Goal: Task Accomplishment & Management: Use online tool/utility

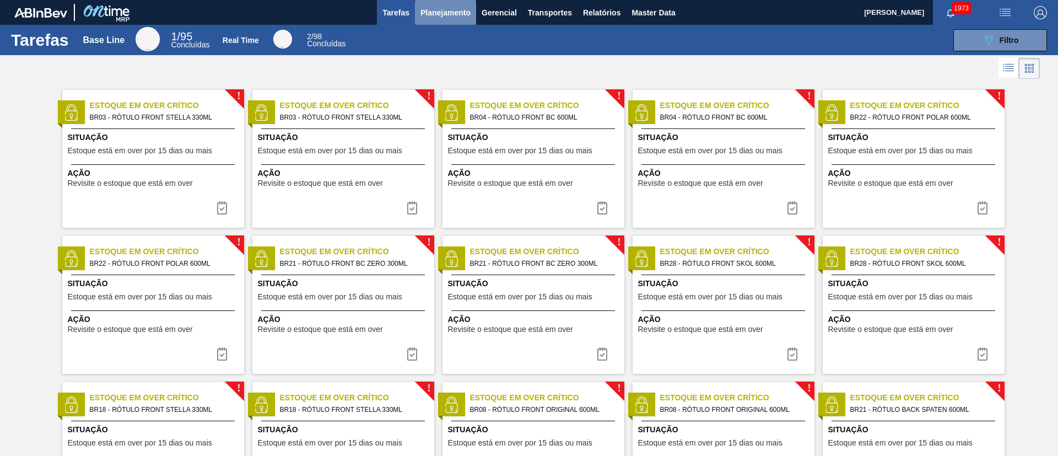
click at [446, 7] on span "Planejamento" at bounding box center [446, 12] width 50 height 13
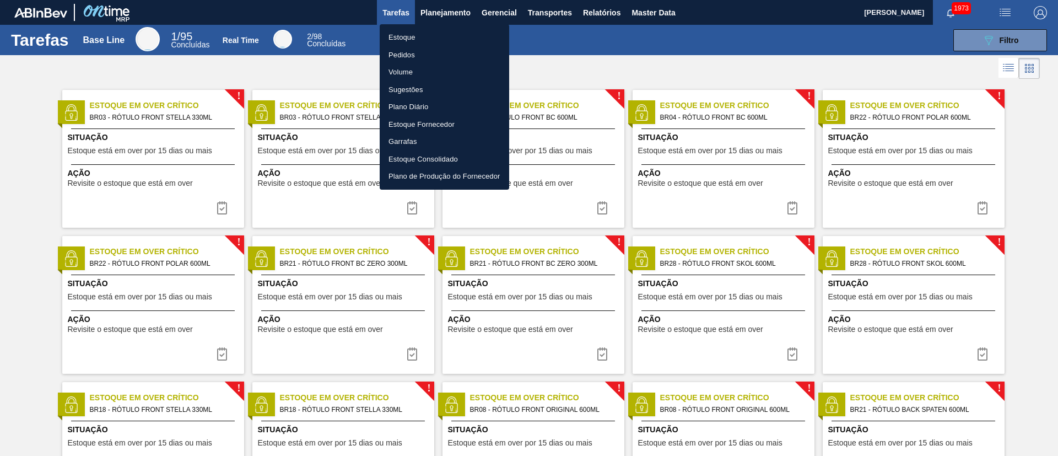
click at [410, 30] on li "Estoque" at bounding box center [445, 38] width 130 height 18
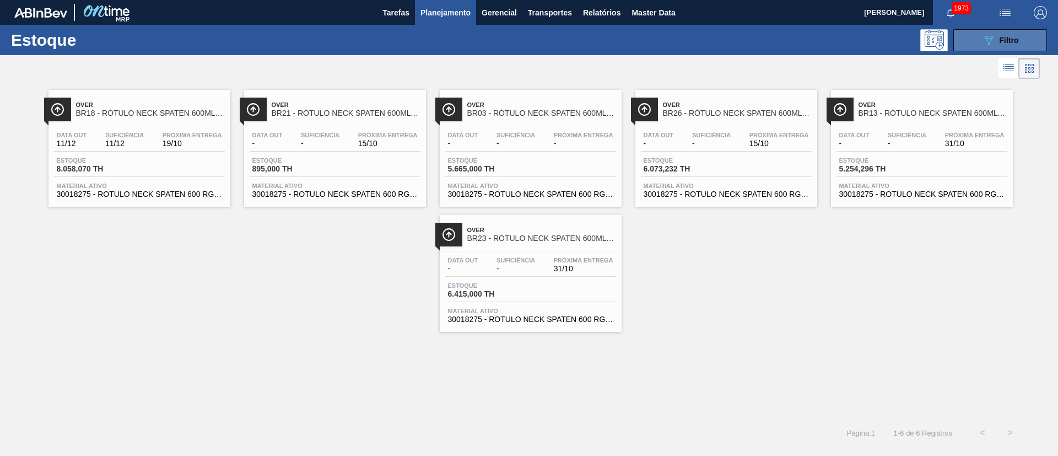
click at [705, 36] on button "089F7B8B-B2A5-4AFE-B5C0-19BA573D28AC Filtro" at bounding box center [1001, 40] width 94 height 22
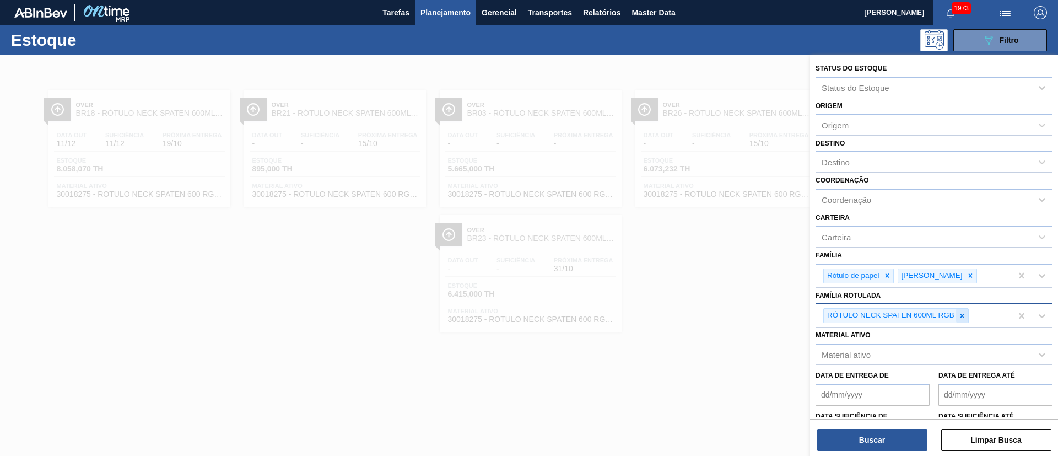
click at [705, 303] on icon at bounding box center [963, 316] width 8 height 8
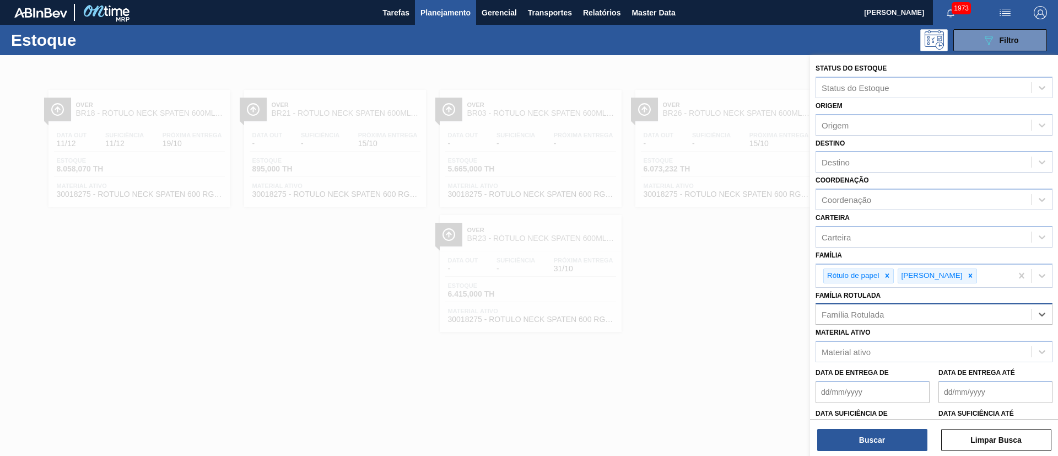
paste Rotulada "RÓTULO FRONT SPATEN 330ML"
type Rotulada "RÓTULO FRONT SPATEN 330ML"
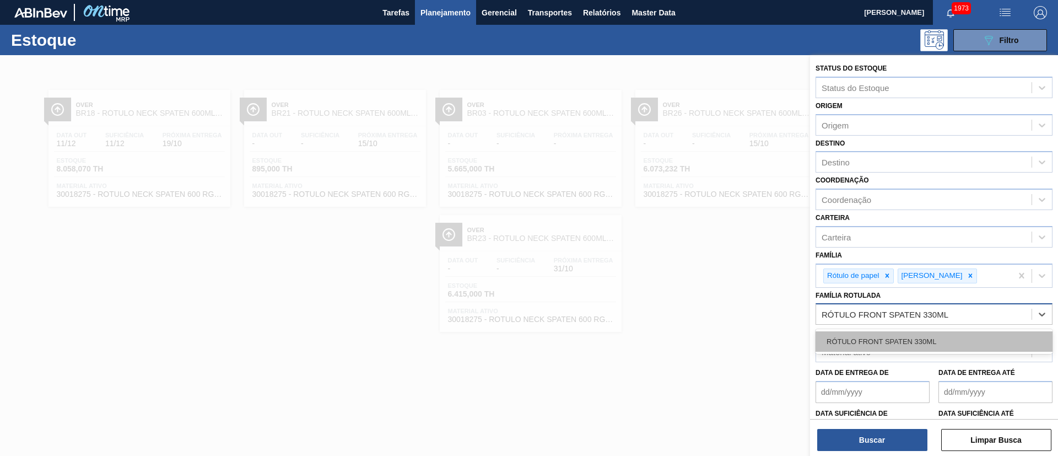
click at [705, 303] on div "RÓTULO FRONT SPATEN 330ML" at bounding box center [934, 341] width 237 height 20
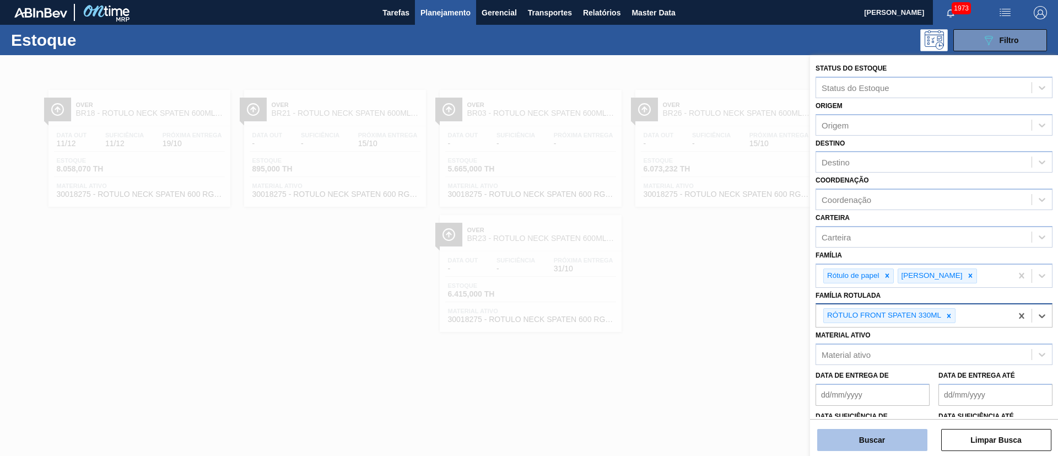
click at [705, 303] on button "Buscar" at bounding box center [873, 440] width 110 height 22
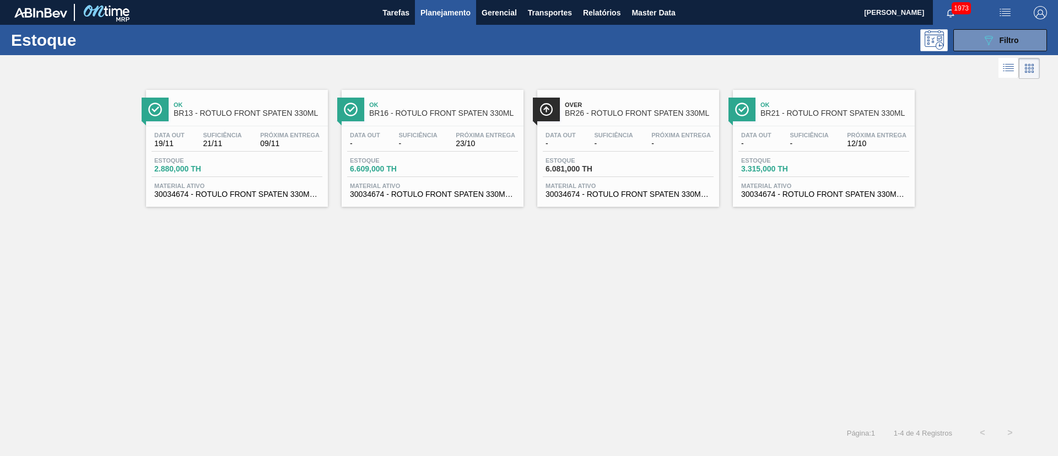
drag, startPoint x: 609, startPoint y: 117, endPoint x: 616, endPoint y: 117, distance: 6.6
click at [705, 42] on icon "089F7B8B-B2A5-4AFE-B5C0-19BA573D28AC" at bounding box center [988, 40] width 13 height 13
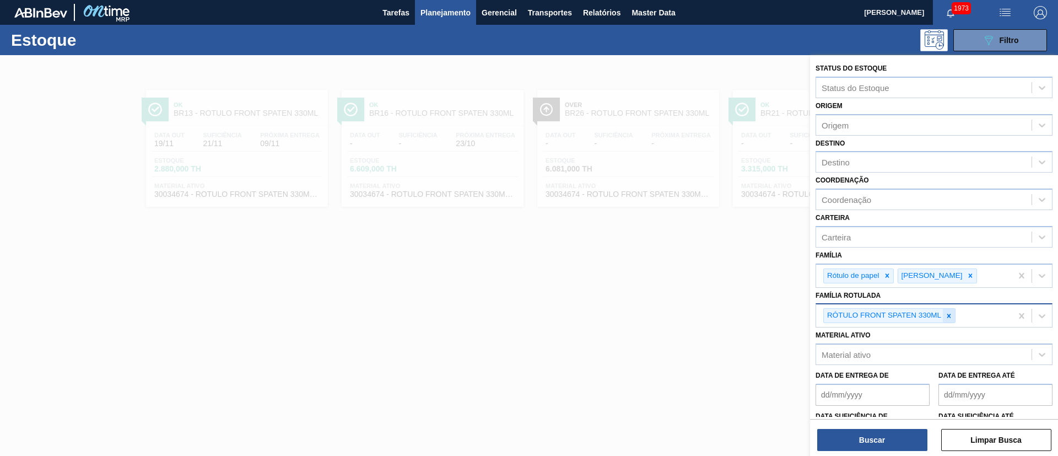
click at [705, 303] on div at bounding box center [949, 316] width 12 height 14
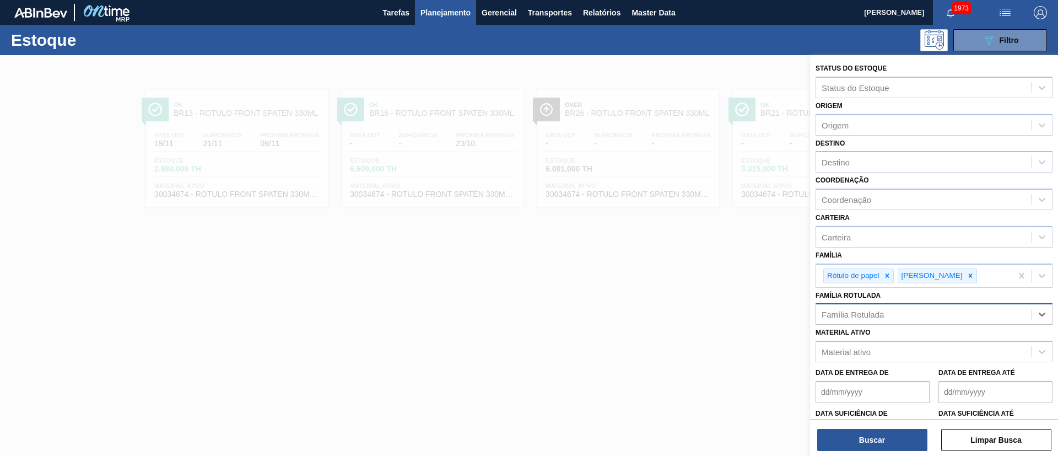
paste Rotulada "RÓTULO NECK SPATEN 600ML RGB"
type Rotulada "RÓTULO NECK SPATEN 600ML RGB"
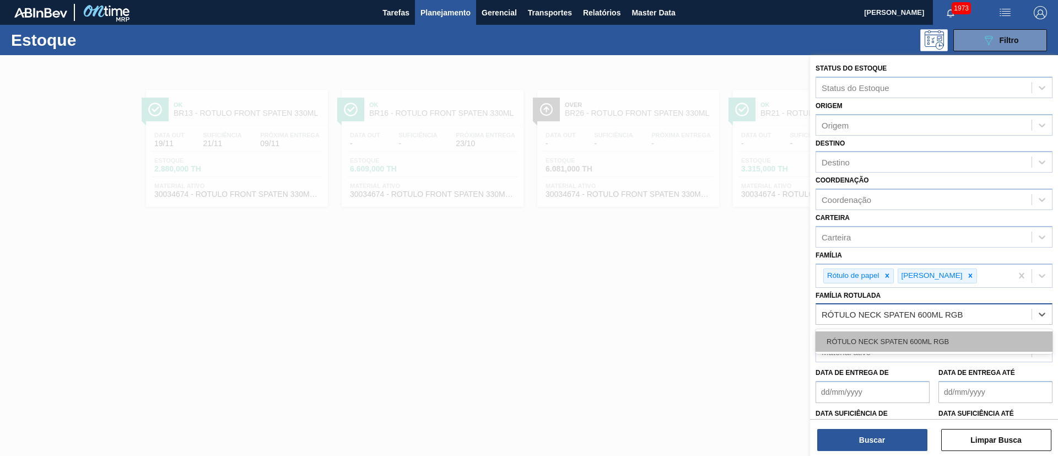
click at [705, 303] on div "RÓTULO NECK SPATEN 600ML RGB" at bounding box center [934, 341] width 237 height 20
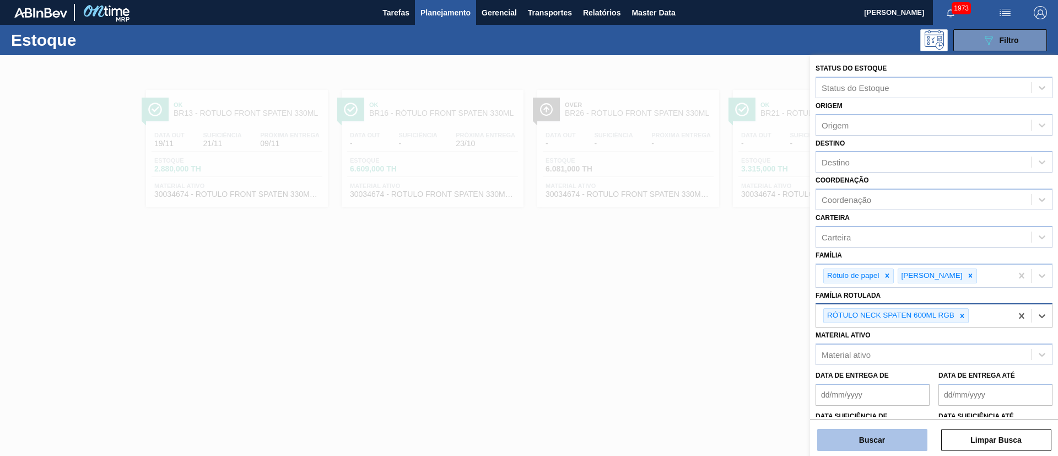
click at [705, 303] on button "Buscar" at bounding box center [873, 440] width 110 height 22
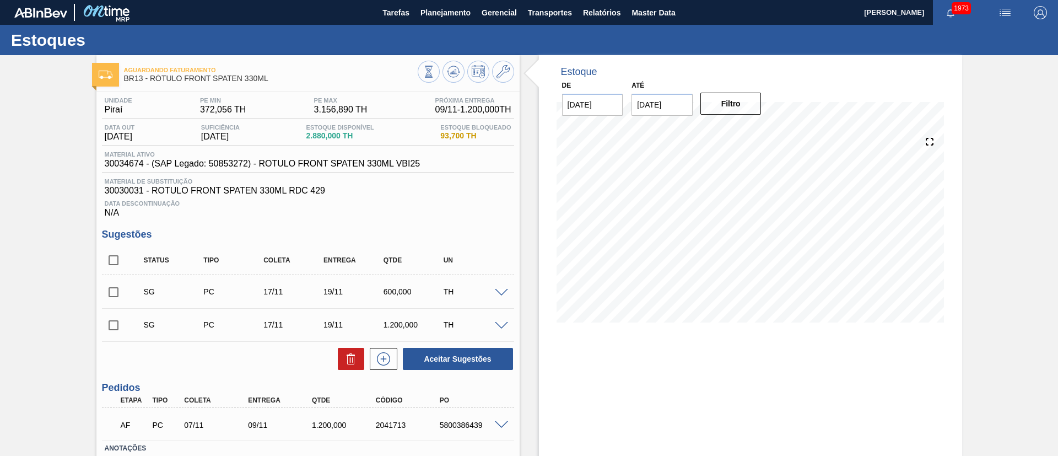
click at [110, 257] on input "checkbox" at bounding box center [113, 260] width 23 height 23
checkbox input "true"
click at [347, 361] on icon at bounding box center [351, 358] width 13 height 13
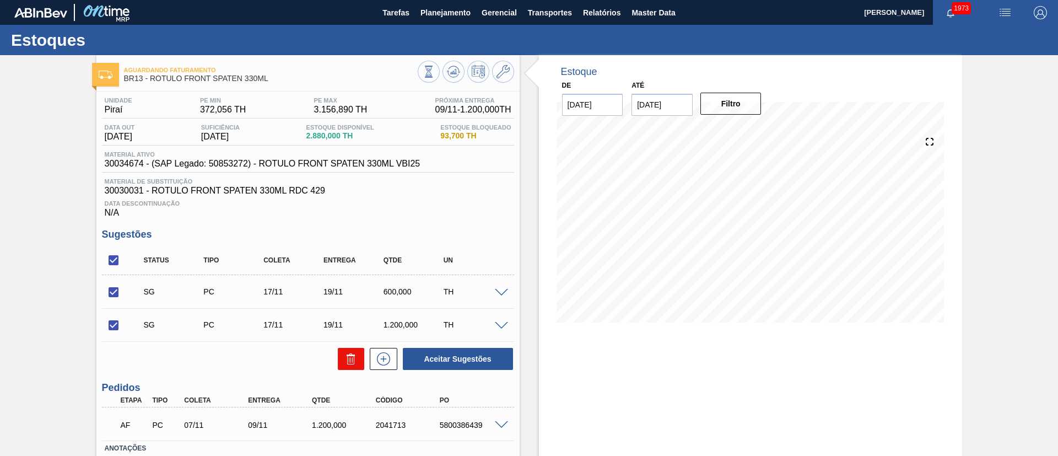
checkbox input "false"
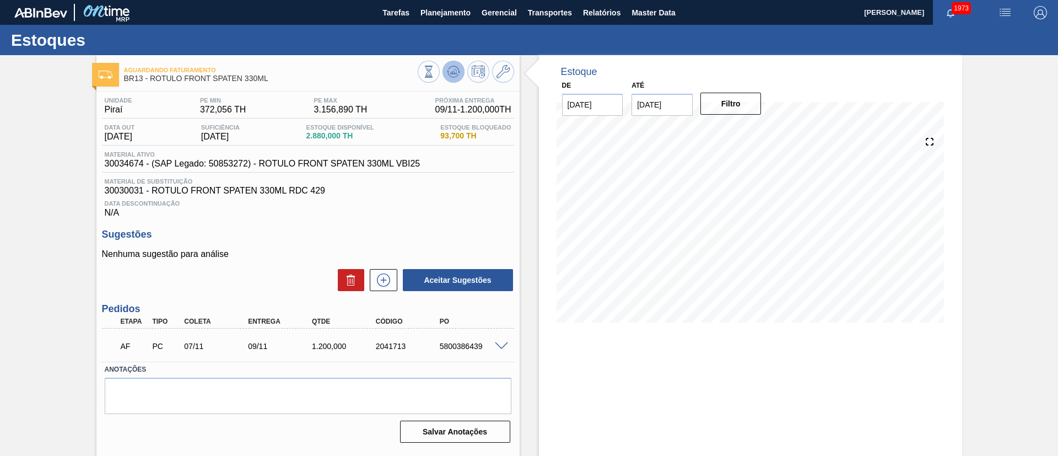
click at [448, 72] on icon at bounding box center [453, 71] width 13 height 13
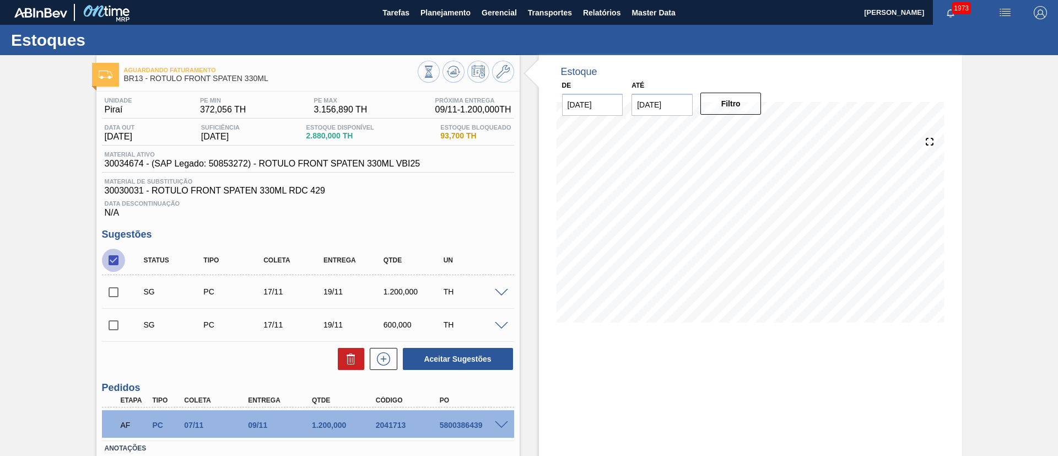
click at [111, 254] on input "checkbox" at bounding box center [113, 260] width 23 height 23
click at [112, 254] on input "checkbox" at bounding box center [113, 260] width 23 height 23
checkbox input "true"
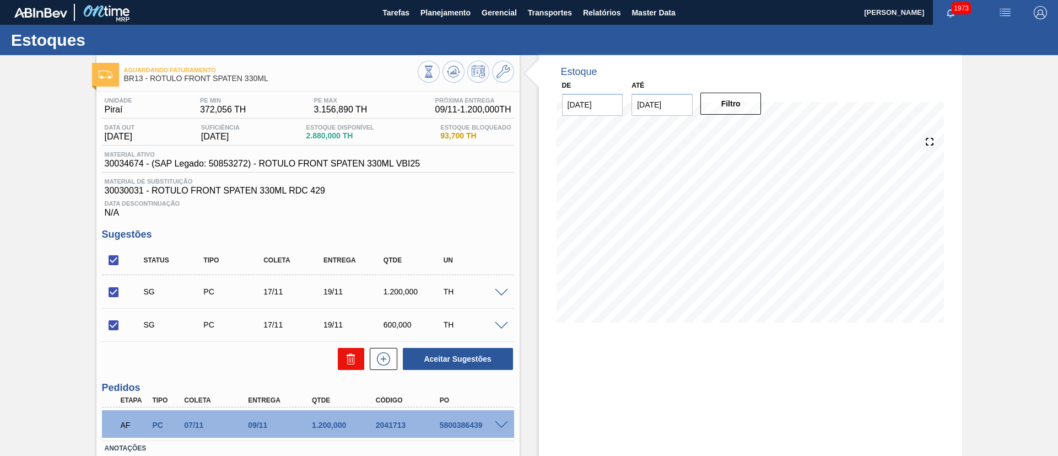
click at [340, 359] on button at bounding box center [351, 359] width 26 height 22
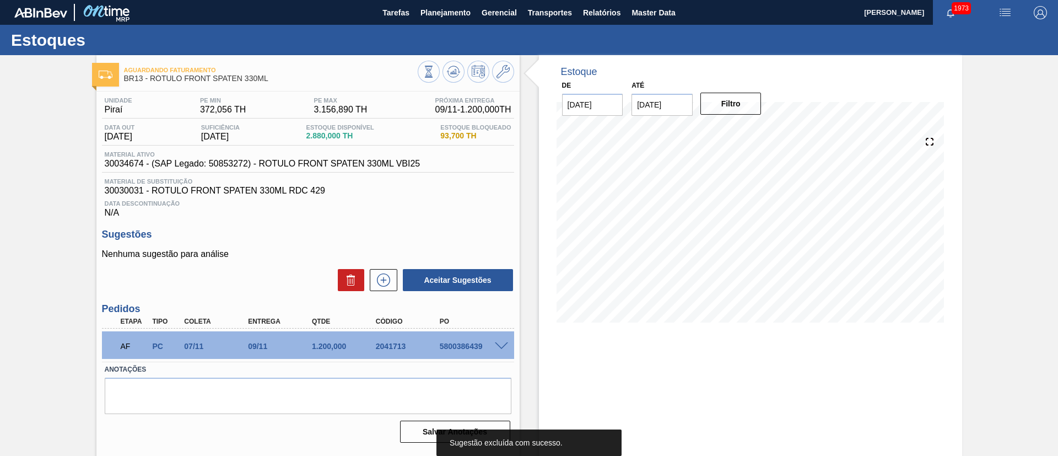
click at [120, 165] on span "30034674 - (SAP Legado: 50853272) - ROTULO FRONT SPATEN 330ML VBI25" at bounding box center [263, 164] width 316 height 10
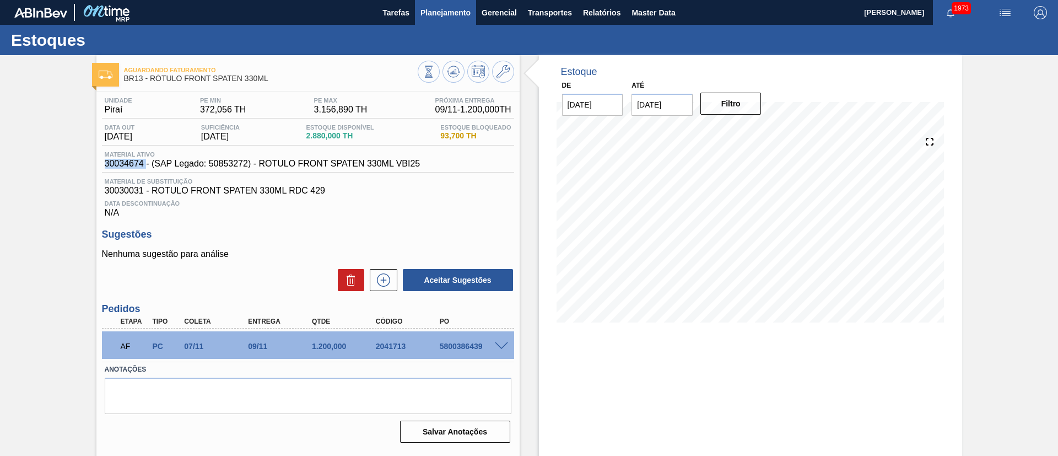
copy span "30034674"
click at [386, 275] on icon at bounding box center [383, 279] width 13 height 13
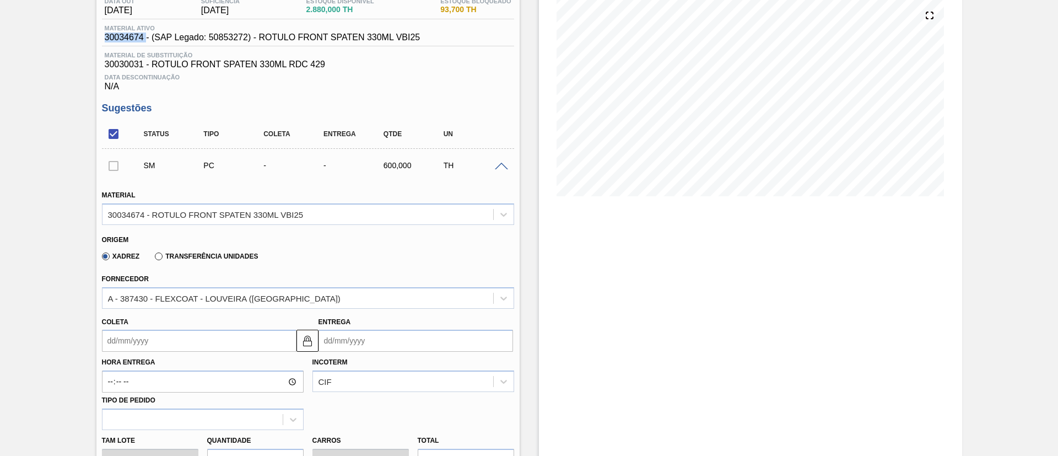
scroll to position [248, 0]
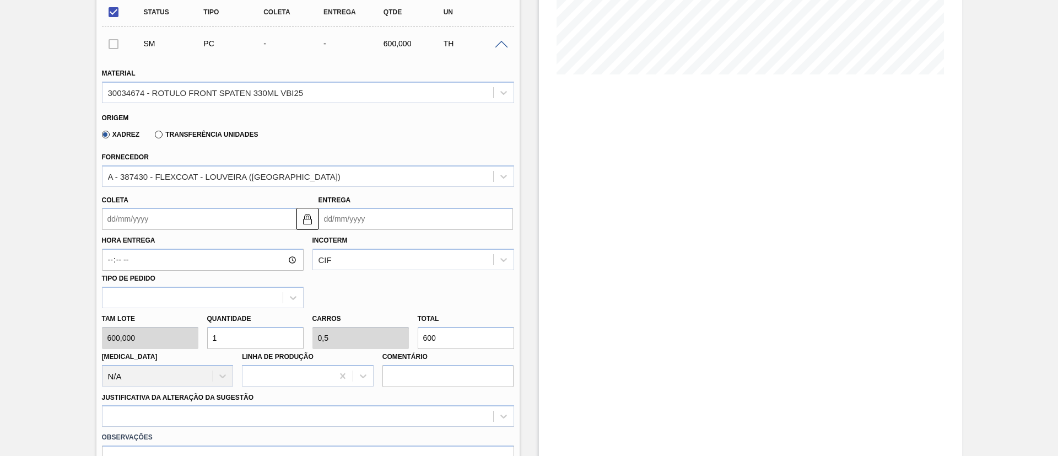
click at [166, 219] on input "Coleta" at bounding box center [199, 219] width 195 height 22
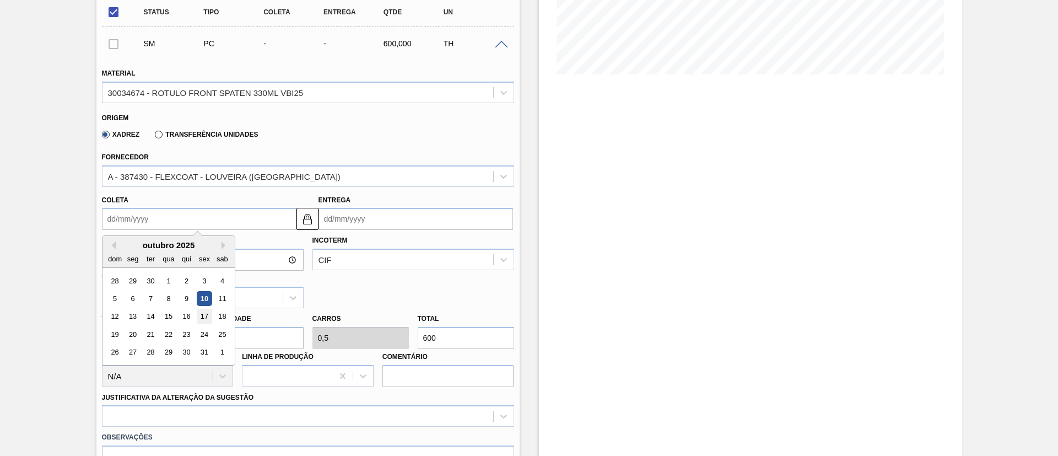
click at [207, 315] on div "17" at bounding box center [204, 316] width 15 height 15
type input "17/10/2025"
type input "19/10/2025"
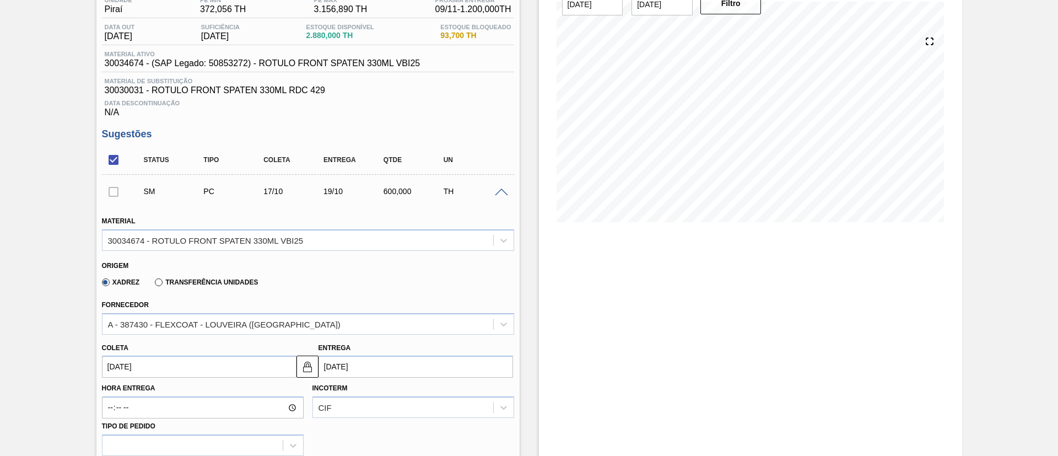
scroll to position [331, 0]
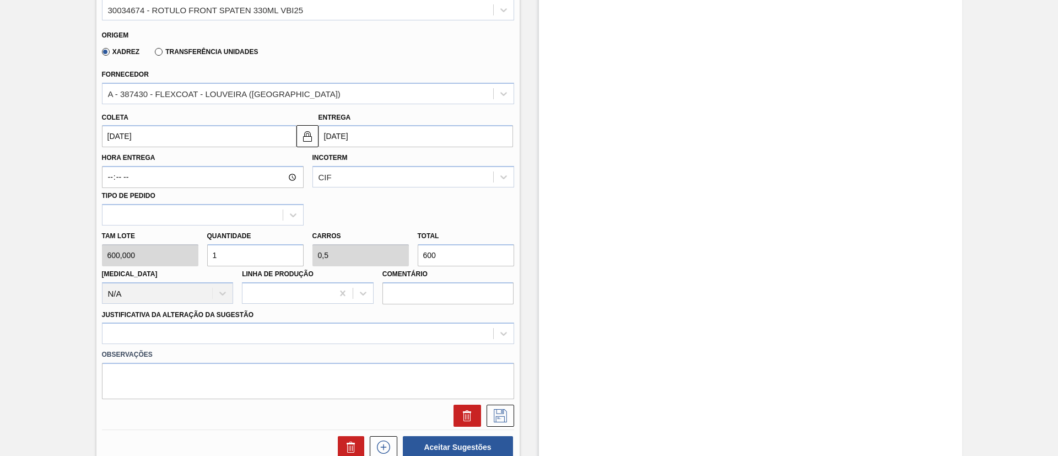
drag, startPoint x: 223, startPoint y: 257, endPoint x: 201, endPoint y: 255, distance: 22.7
click at [201, 255] on div "Tam lote 600,000 Quantidade 1 Carros 0,5 Total 600 Doca N/A Linha de Produção C…" at bounding box center [308, 264] width 421 height 79
type input "2"
type input "1"
type input "1.200"
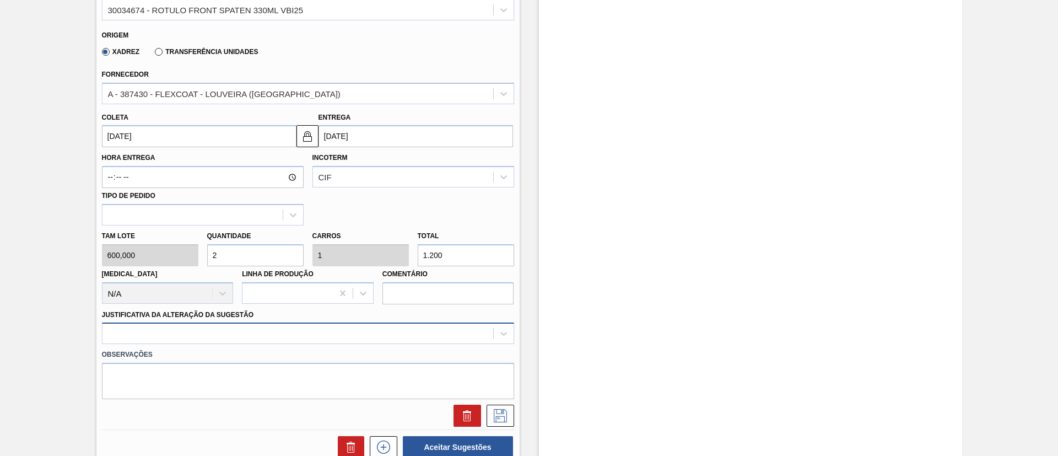
type input "2"
click at [233, 329] on div at bounding box center [308, 332] width 412 height 21
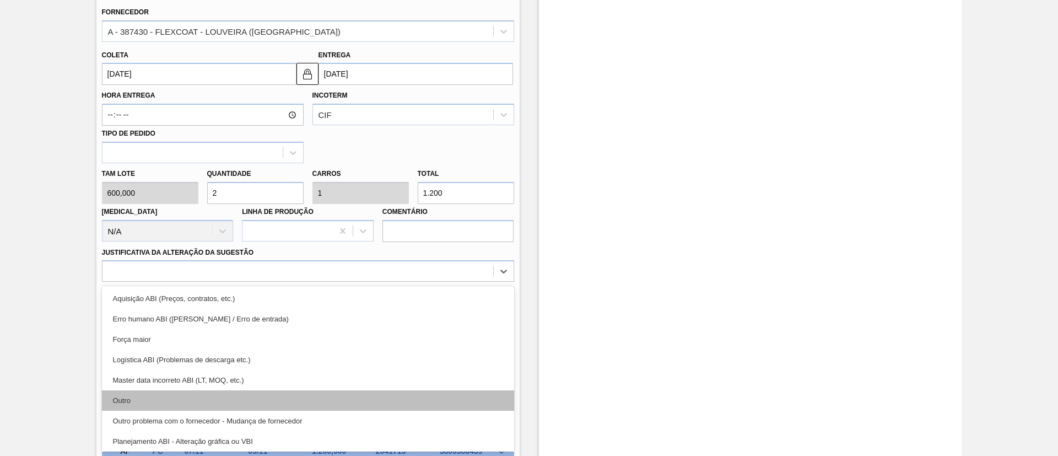
click at [217, 400] on div "Outro" at bounding box center [308, 400] width 412 height 20
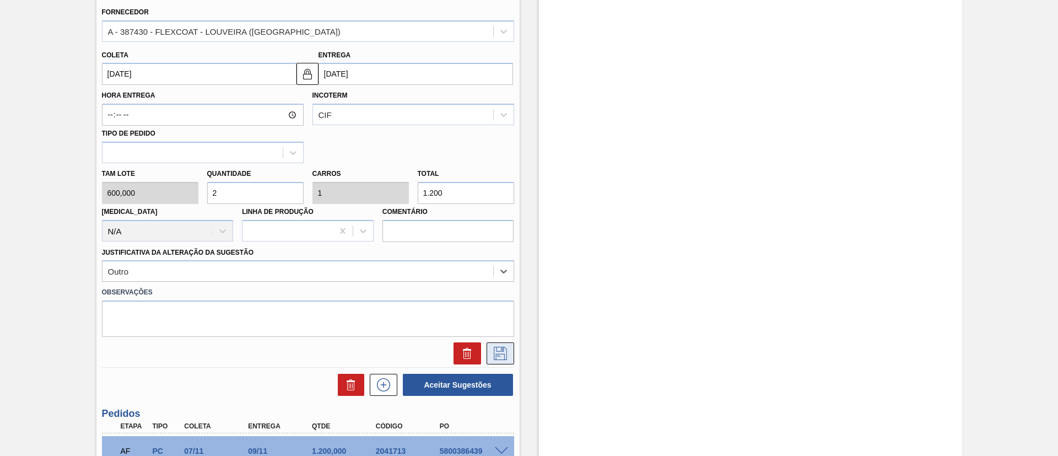
click at [494, 351] on icon at bounding box center [501, 353] width 18 height 13
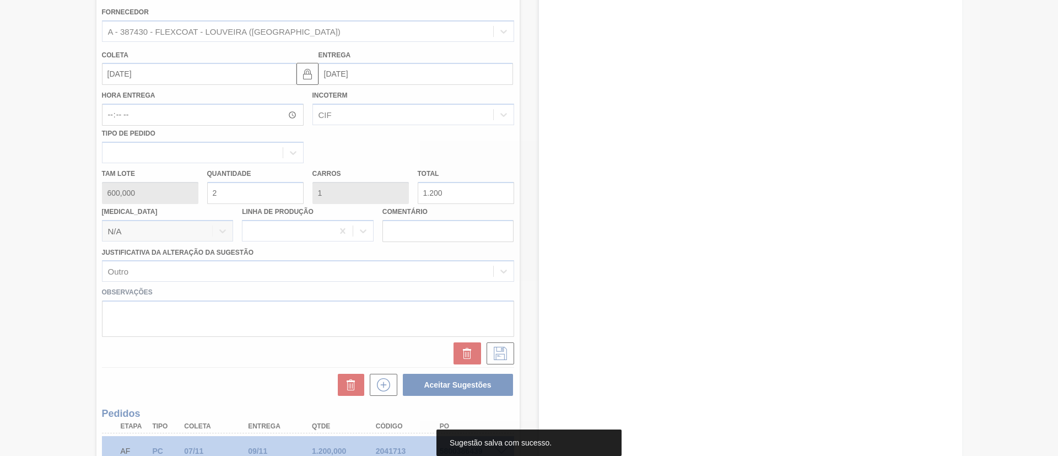
scroll to position [42, 0]
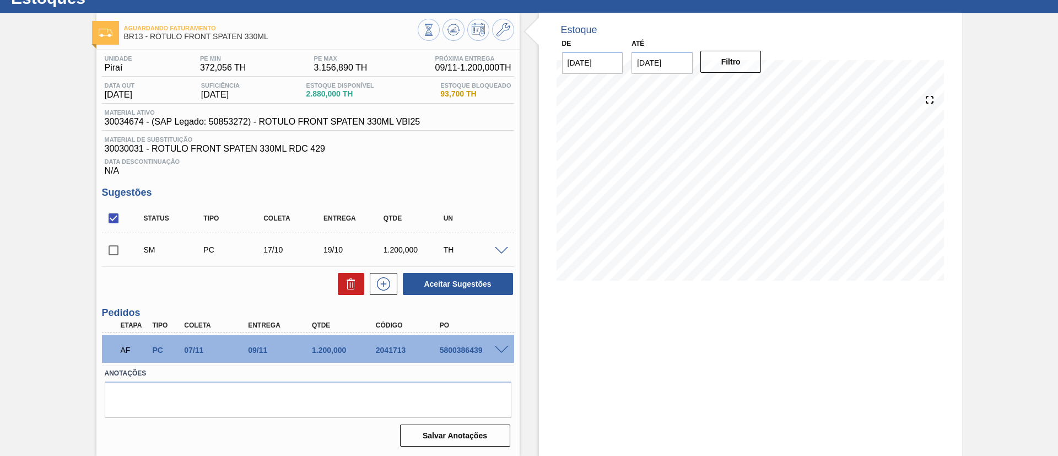
click at [504, 248] on span at bounding box center [501, 251] width 13 height 8
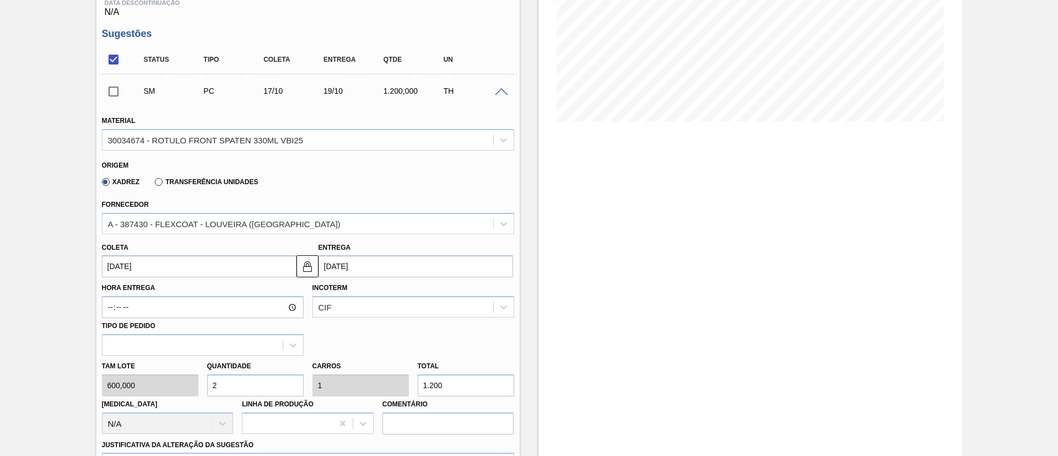
scroll to position [207, 0]
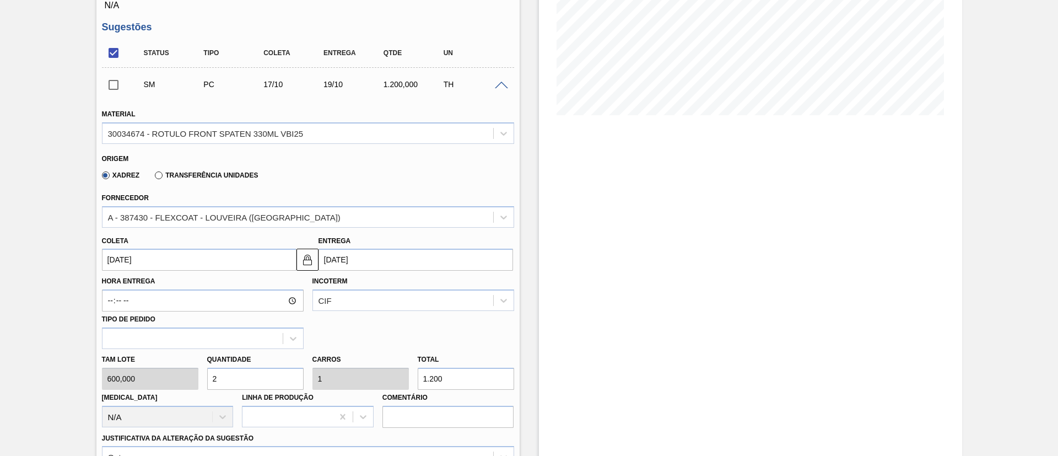
click at [165, 259] on input "17/10/2025" at bounding box center [199, 260] width 195 height 22
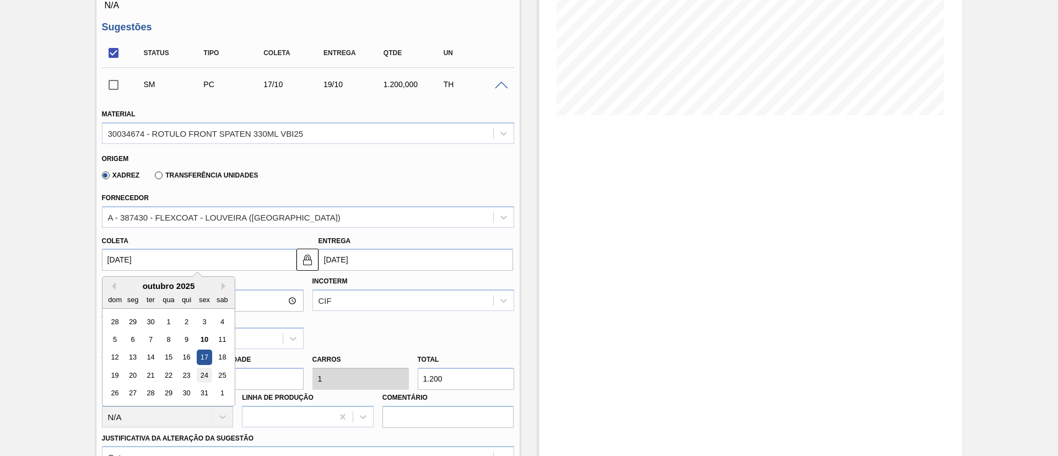
click at [203, 376] on div "24" at bounding box center [204, 375] width 15 height 15
type input "24/10/2025"
type input "26/10/2025"
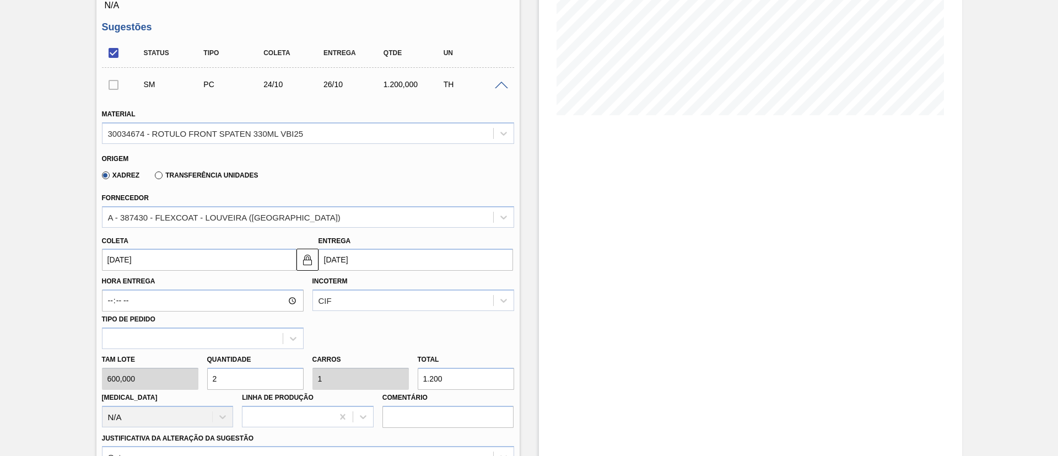
scroll to position [494, 0]
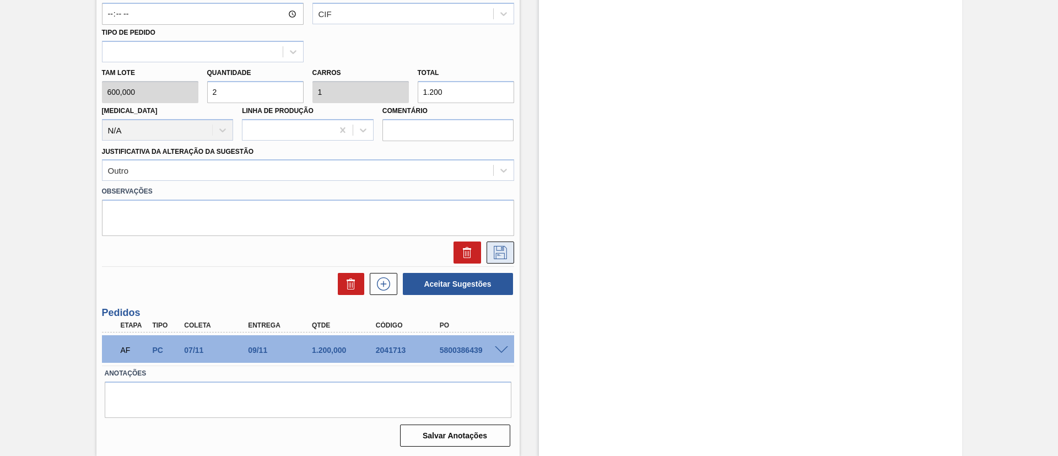
click at [499, 254] on icon at bounding box center [501, 252] width 18 height 13
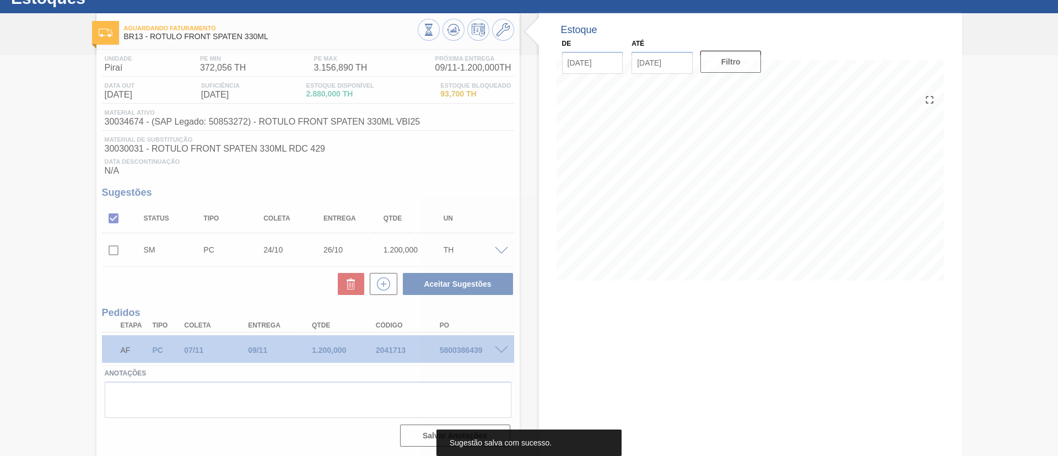
scroll to position [42, 0]
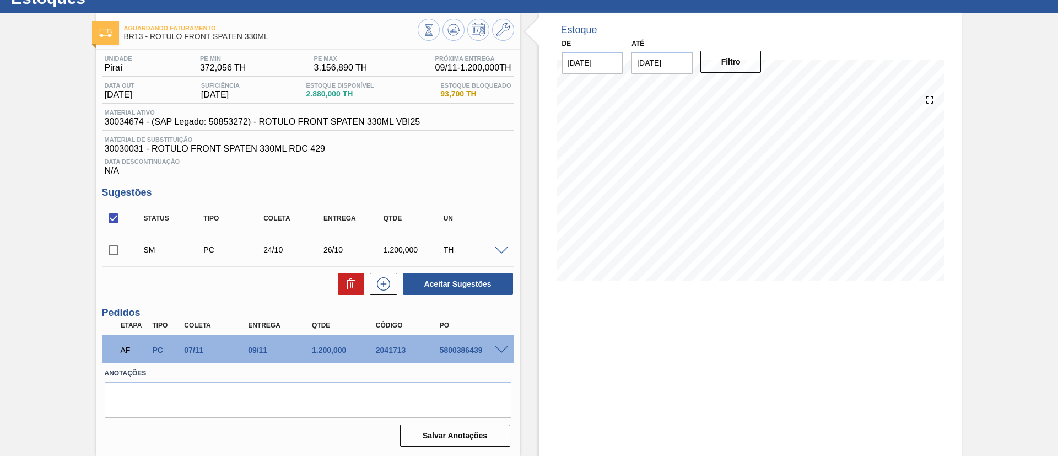
click at [504, 250] on span at bounding box center [501, 251] width 13 height 8
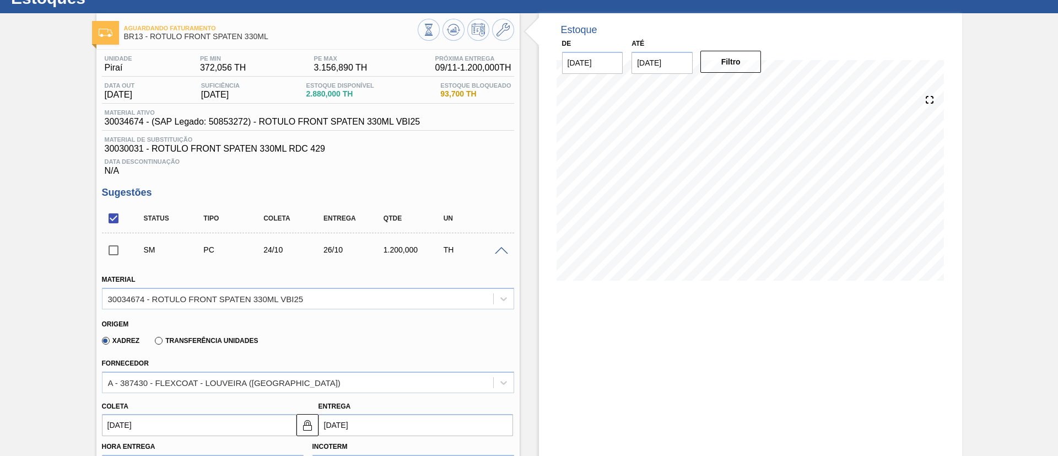
scroll to position [207, 0]
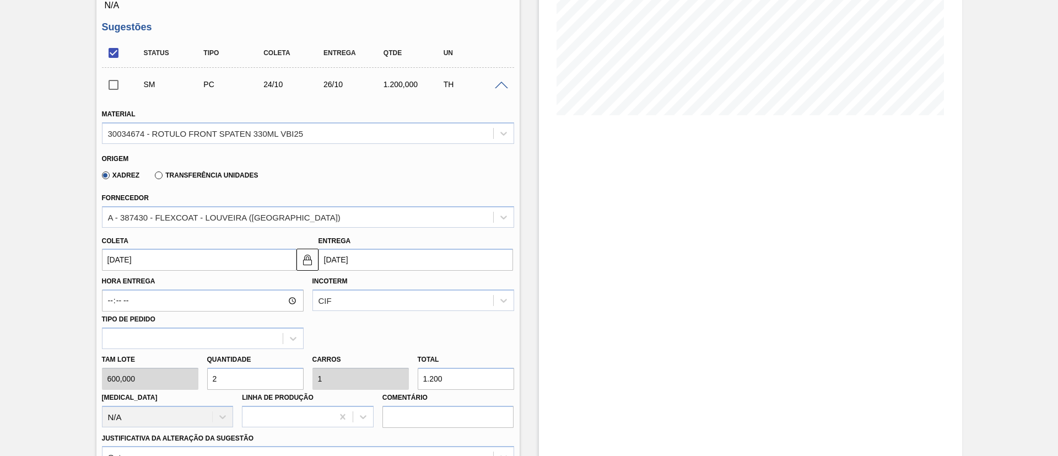
click at [223, 255] on input "24/10/2025" at bounding box center [199, 260] width 195 height 22
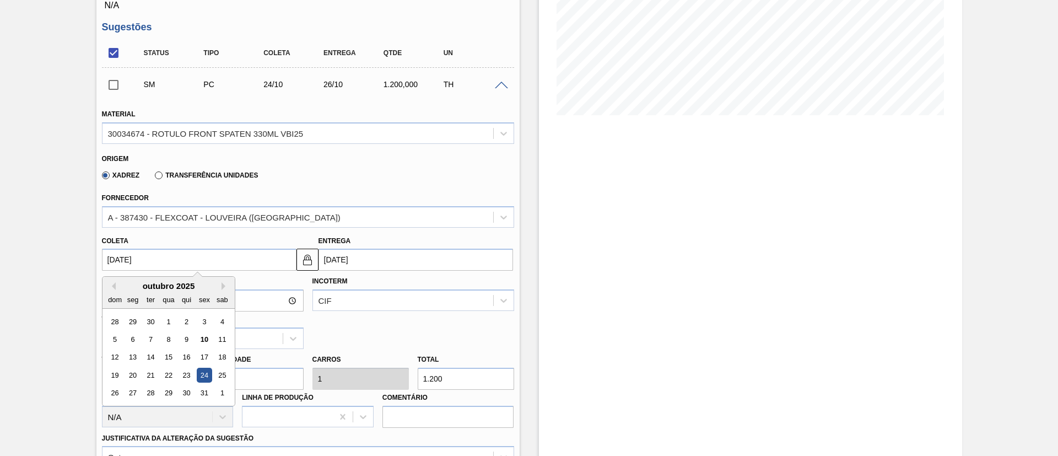
click at [126, 393] on div "27" at bounding box center [132, 393] width 15 height 15
type input "27/10/2025"
type input "[DATE]"
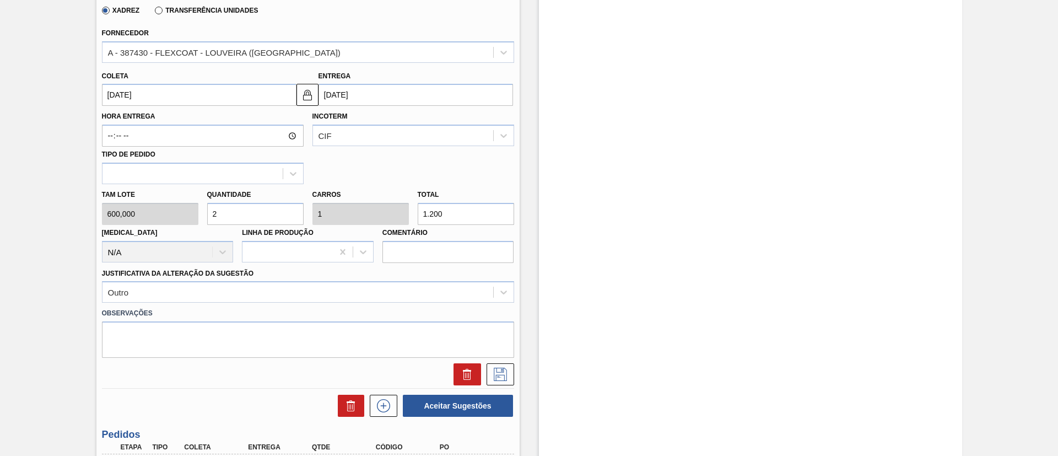
scroll to position [373, 0]
click at [504, 369] on icon at bounding box center [501, 373] width 18 height 13
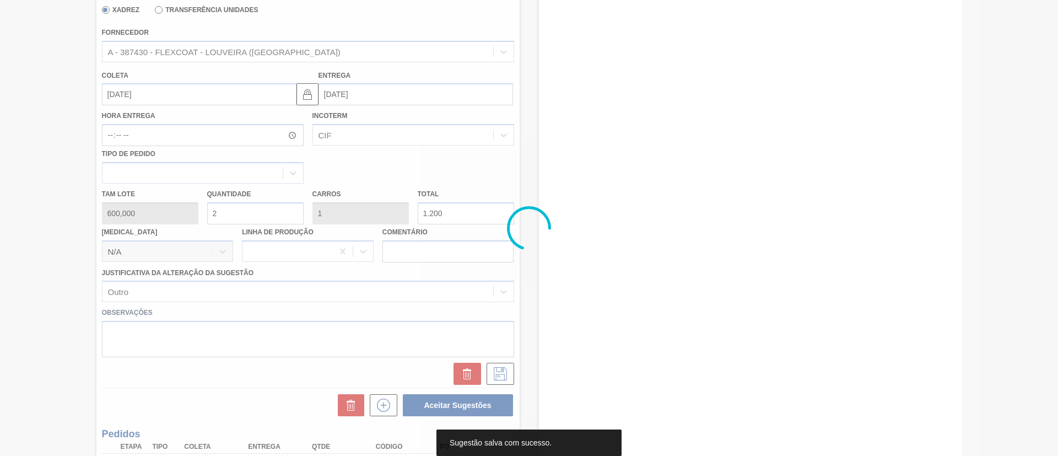
scroll to position [42, 0]
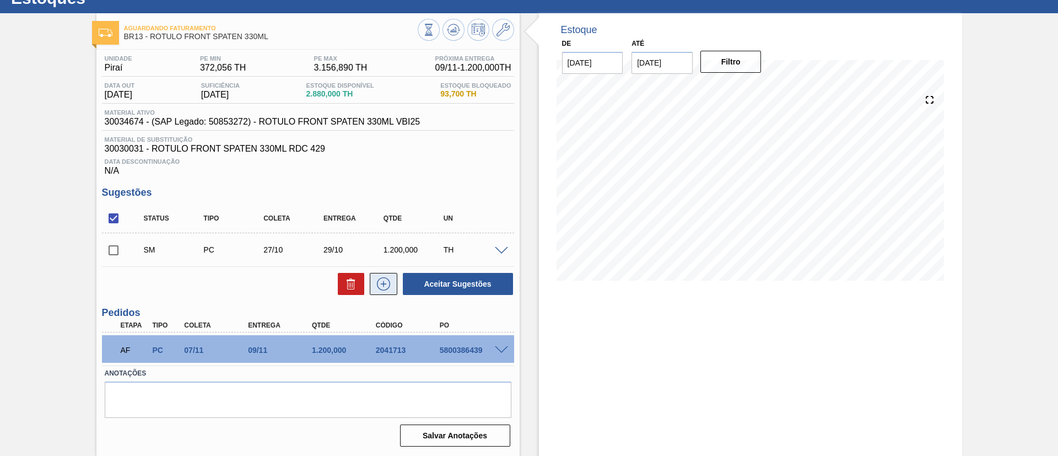
click at [384, 282] on icon at bounding box center [384, 283] width 18 height 13
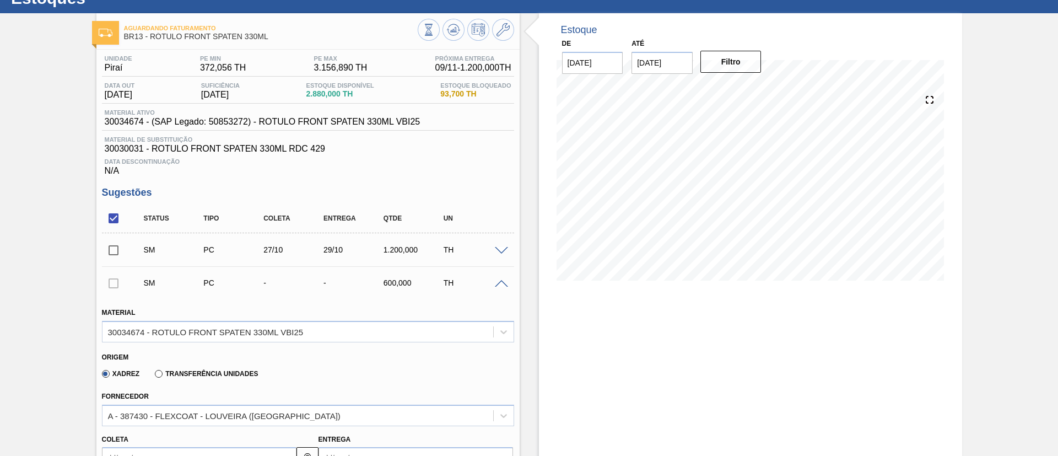
scroll to position [290, 0]
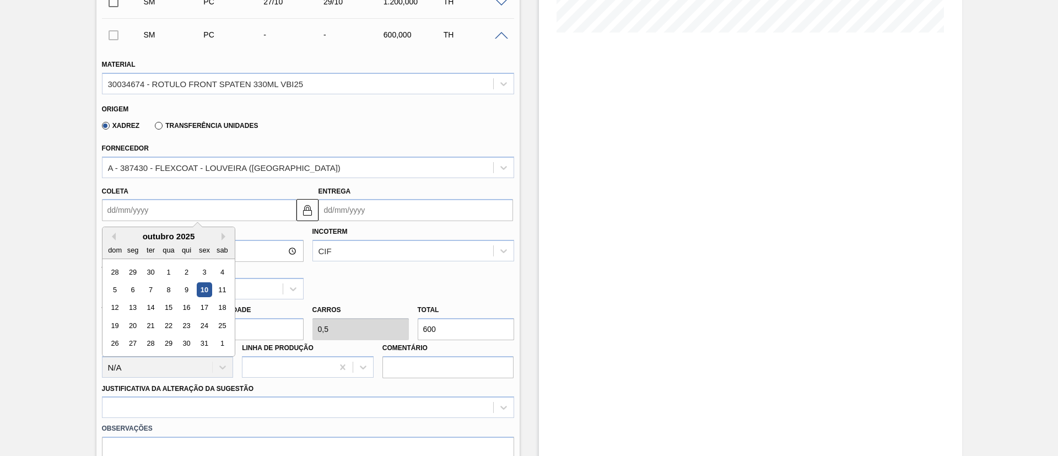
click at [129, 209] on input "Coleta" at bounding box center [199, 210] width 195 height 22
click at [222, 234] on button "Next Month" at bounding box center [226, 237] width 8 height 8
click at [207, 310] on div "14" at bounding box center [204, 307] width 15 height 15
type input "14/11/2025"
type input "16/11/2025"
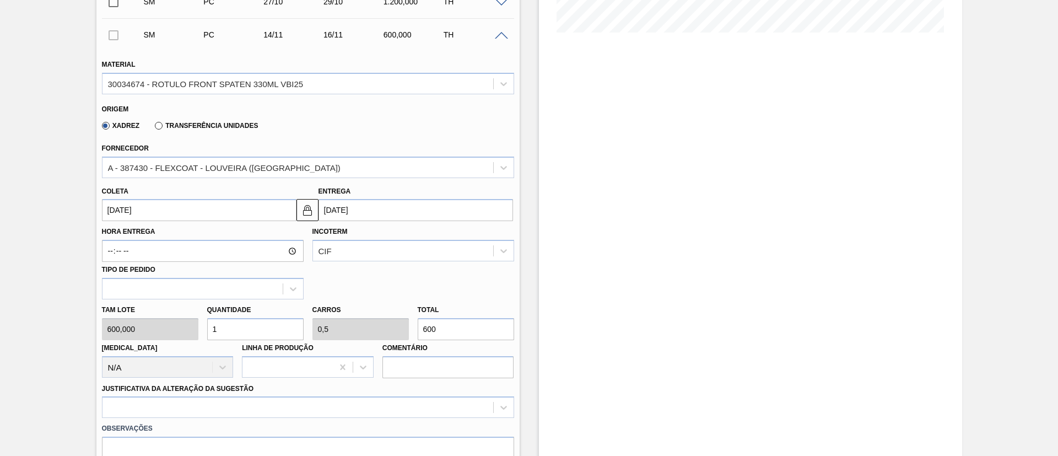
click at [175, 331] on div "Tam lote 600,000 Quantidade 1 Carros 0,5 Total 600 Doca N/A Linha de Produção C…" at bounding box center [308, 338] width 421 height 79
type input "3"
type input "1,5"
type input "1.800"
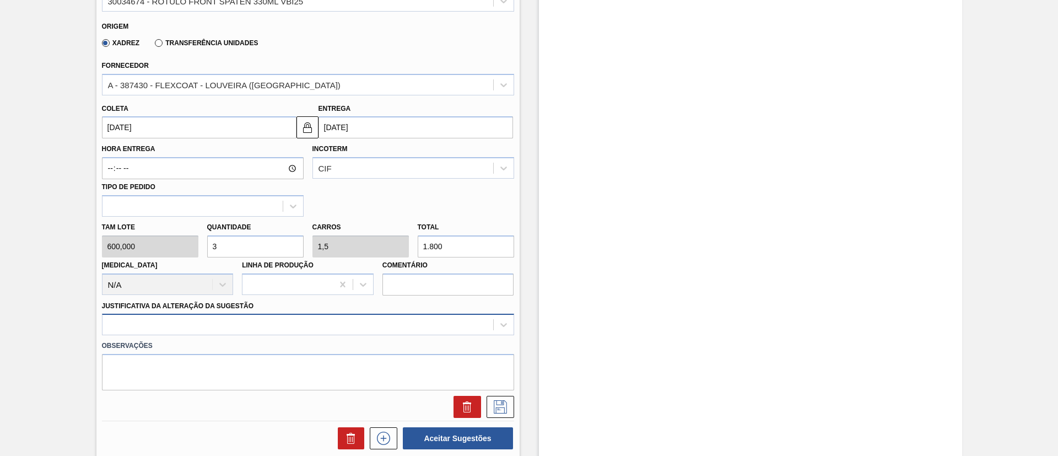
click at [252, 327] on div at bounding box center [308, 324] width 412 height 21
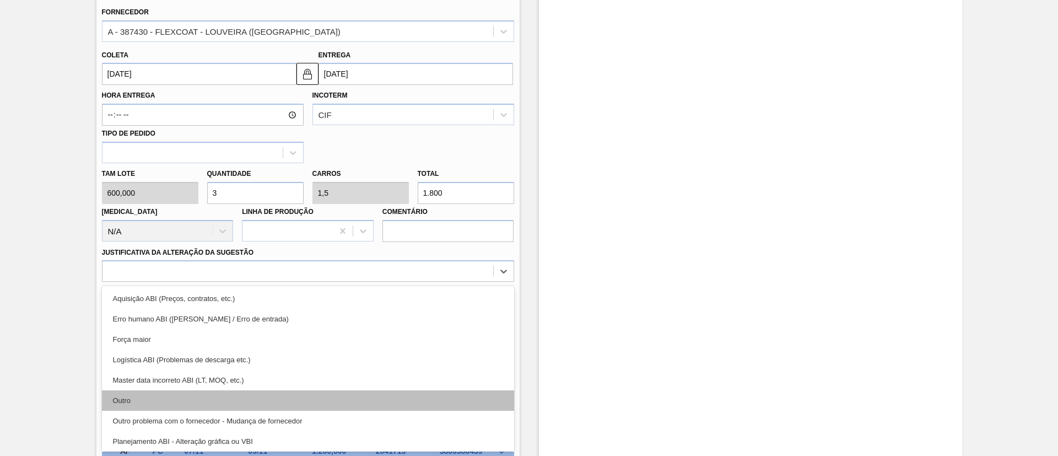
click at [225, 397] on div "Outro" at bounding box center [308, 400] width 412 height 20
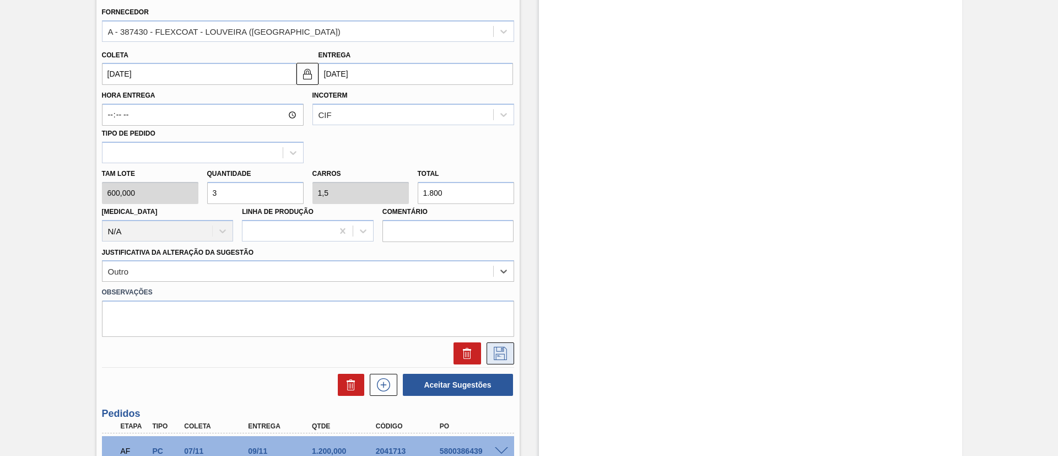
click at [499, 356] on icon at bounding box center [501, 353] width 18 height 13
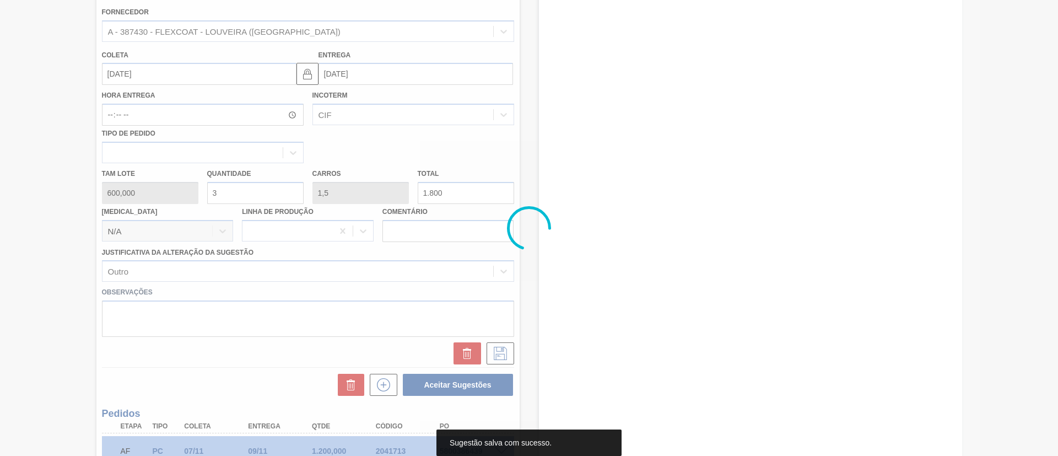
scroll to position [75, 0]
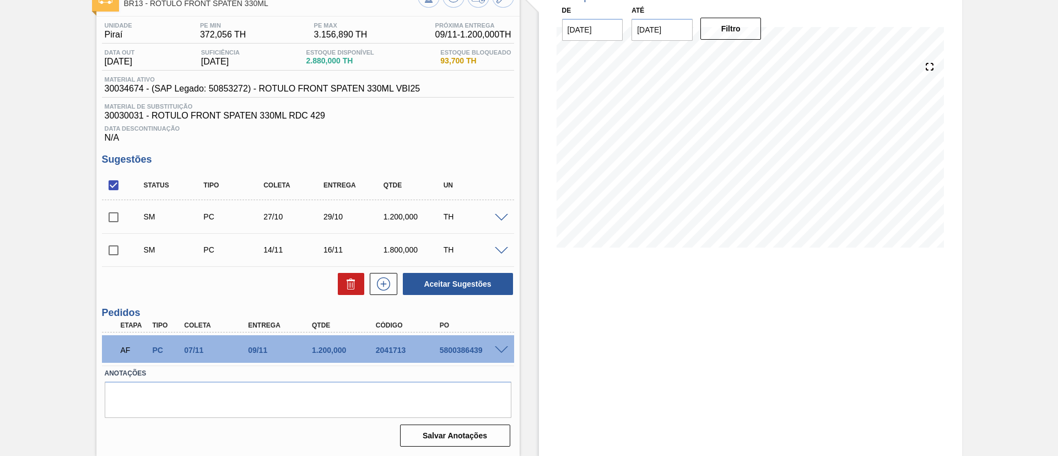
click at [496, 248] on span at bounding box center [501, 251] width 13 height 8
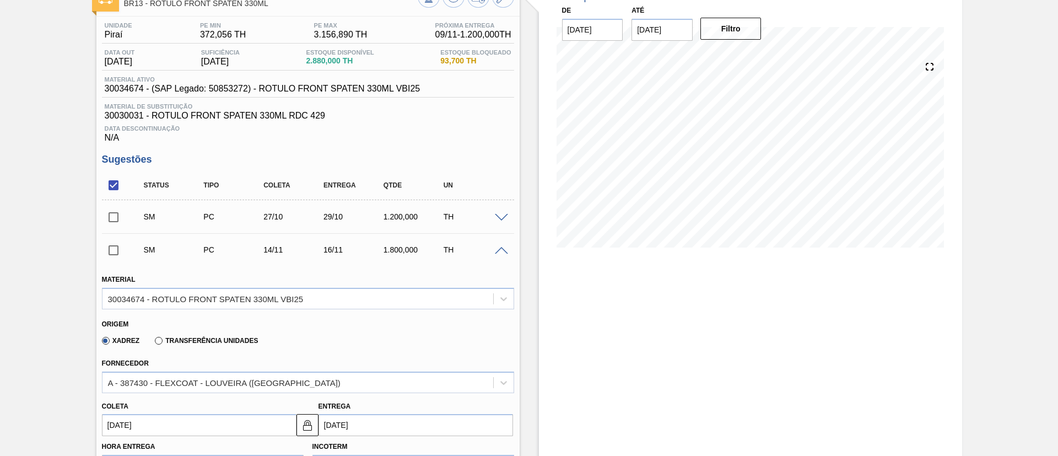
scroll to position [240, 0]
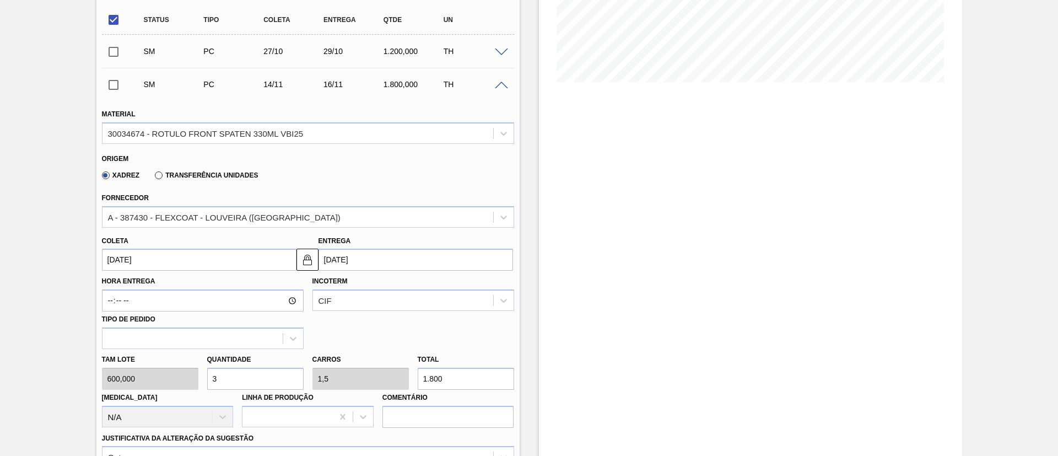
click at [184, 372] on div "Tam lote 600,000 Quantidade 3 Carros 1,5 Total 1.800 Doca N/A Linha de Produção…" at bounding box center [308, 388] width 421 height 79
type input "2"
type input "1"
type input "1.200"
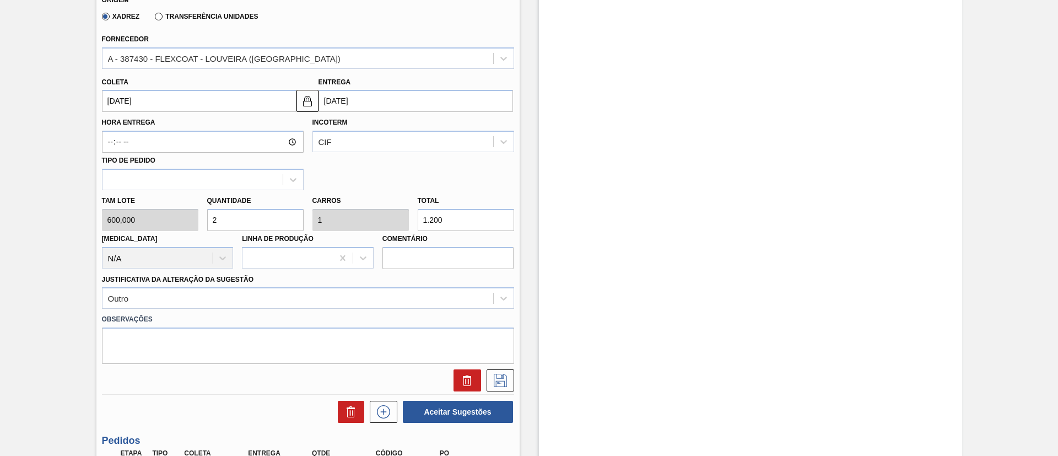
scroll to position [406, 0]
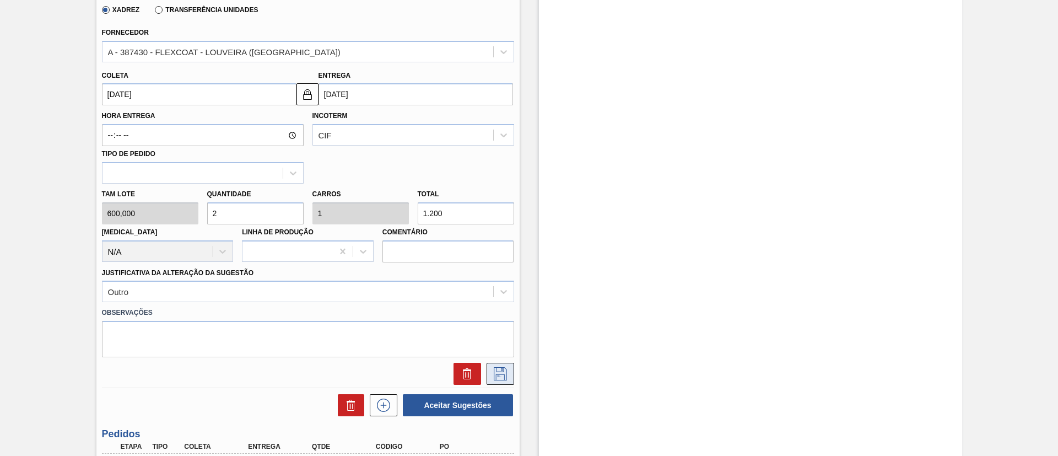
type input "2"
click at [492, 367] on icon at bounding box center [501, 373] width 18 height 13
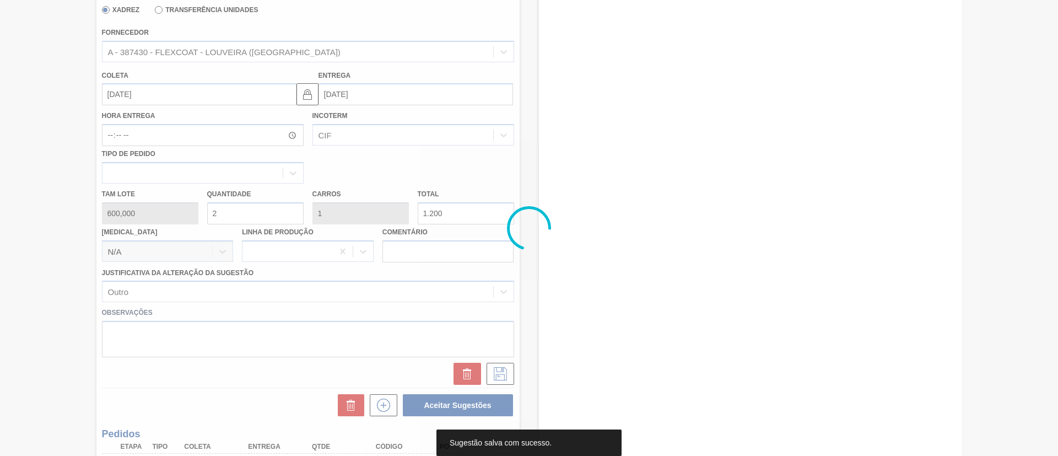
scroll to position [75, 0]
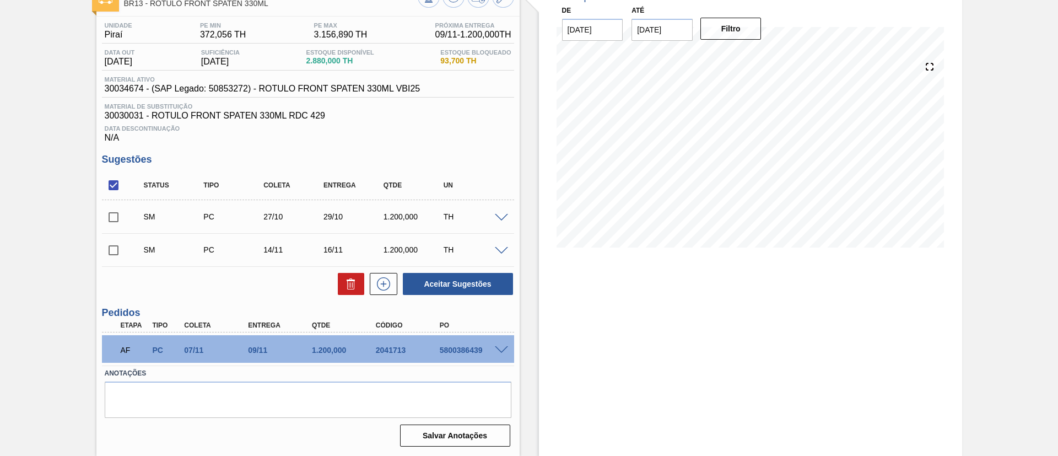
click at [502, 252] on span at bounding box center [501, 251] width 13 height 8
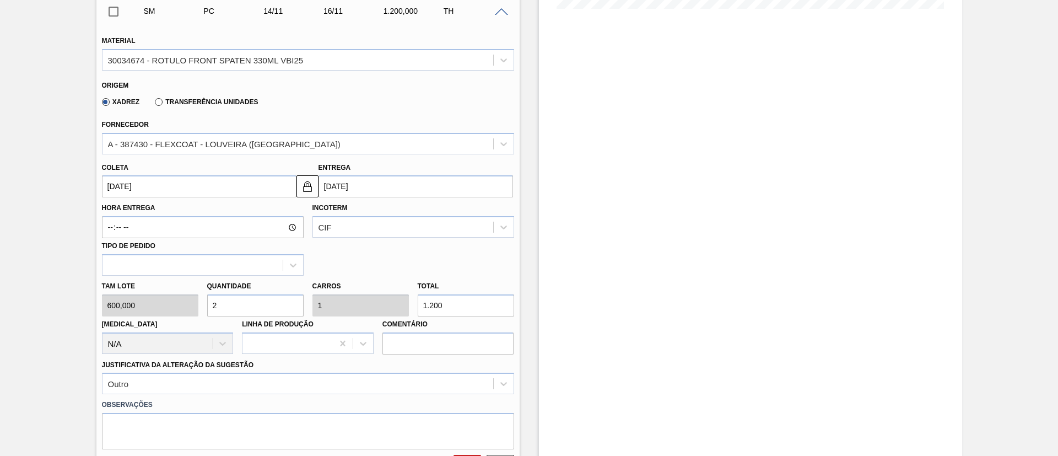
scroll to position [323, 0]
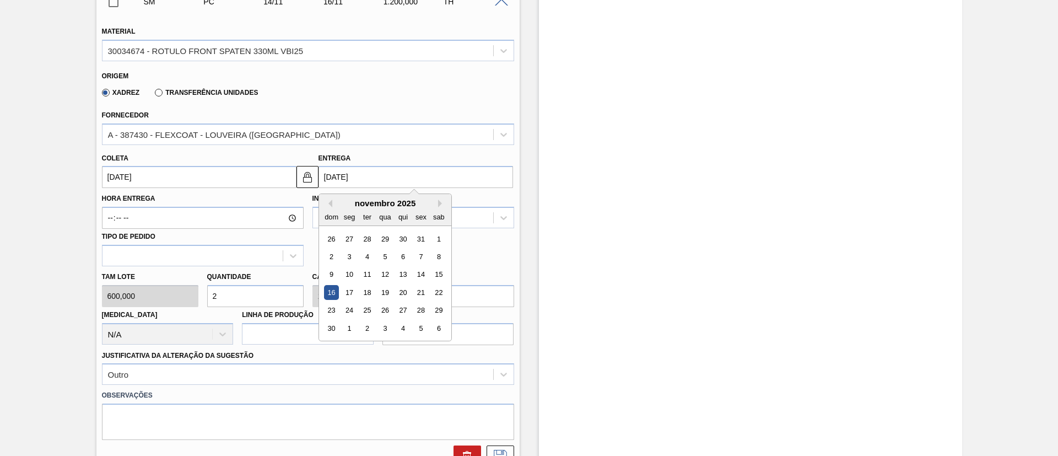
click at [373, 169] on input "16/11/2025" at bounding box center [416, 177] width 195 height 22
click at [363, 288] on div "18" at bounding box center [366, 292] width 15 height 15
type input "16/11/2025"
type input "18/11/2025"
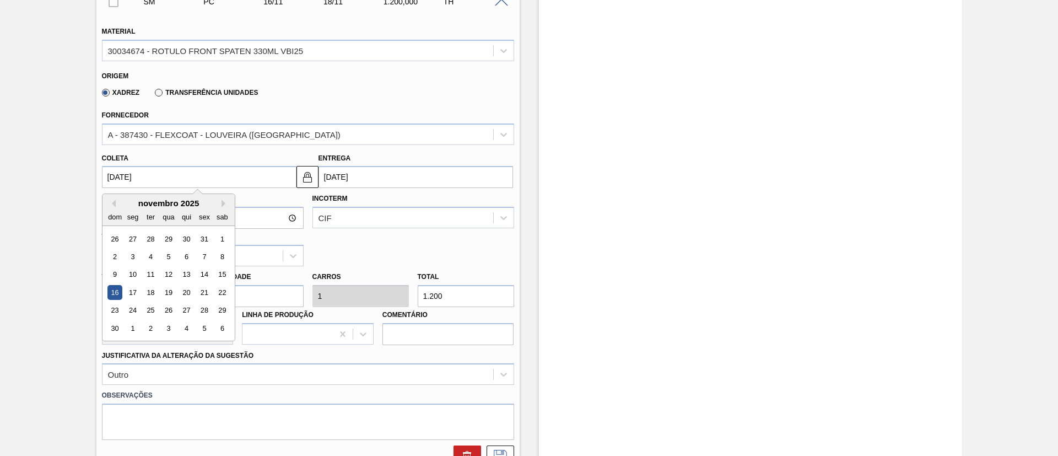
click at [170, 181] on input "16/11/2025" at bounding box center [199, 177] width 195 height 22
click at [131, 287] on div "17" at bounding box center [132, 292] width 15 height 15
type input "17/11/2025"
type input "19/11/2025"
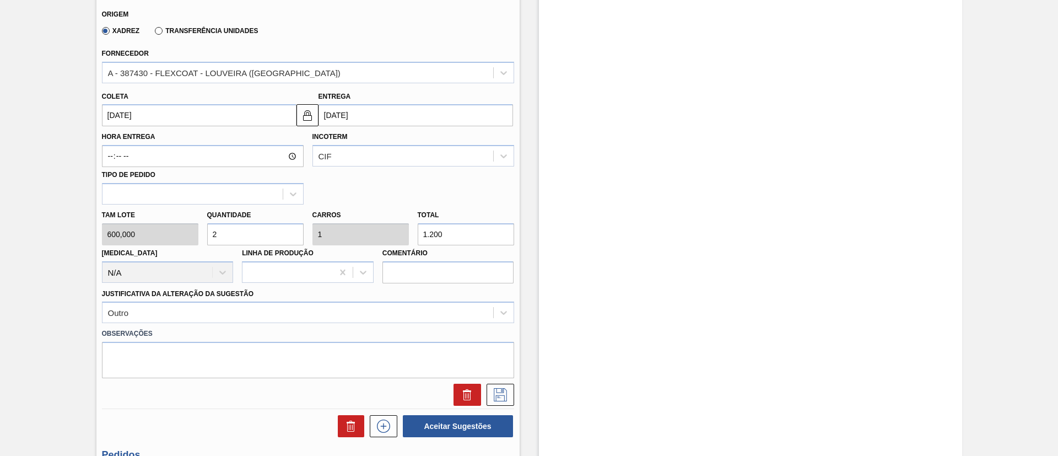
scroll to position [488, 0]
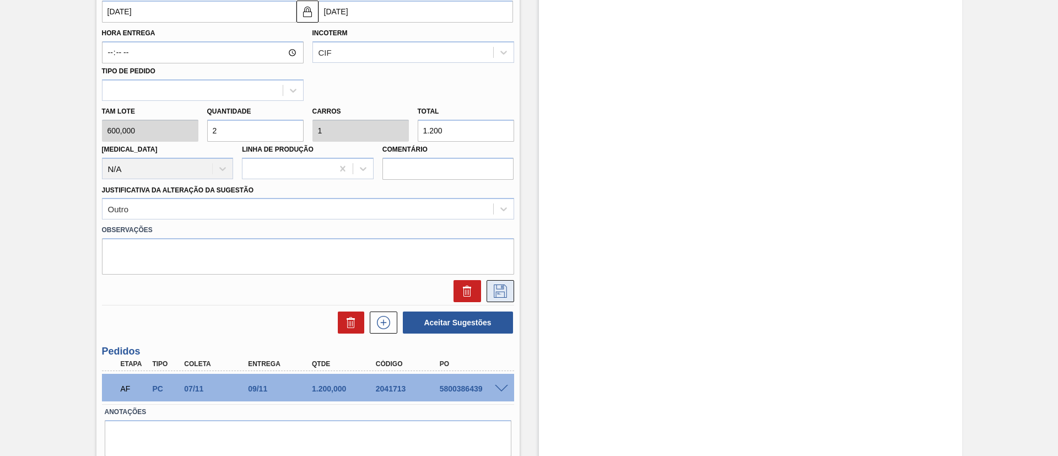
click at [497, 289] on icon at bounding box center [501, 290] width 18 height 13
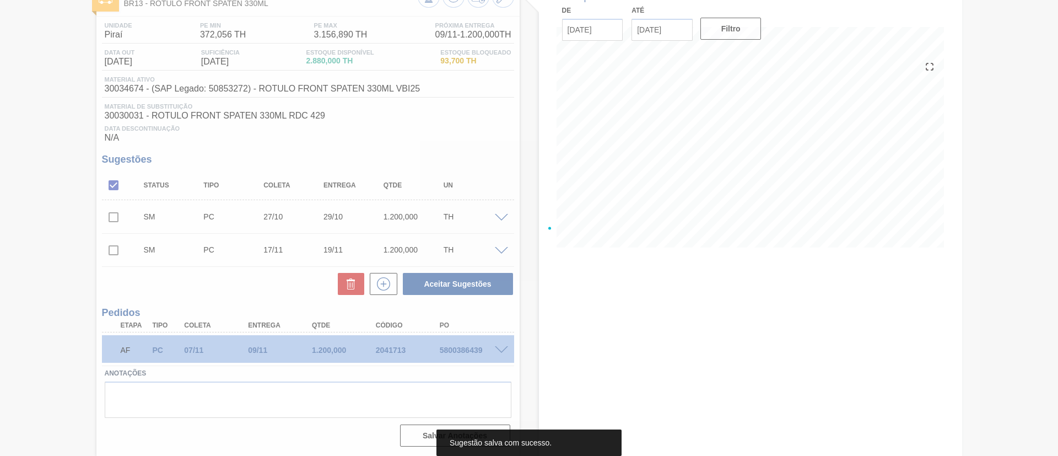
scroll to position [75, 0]
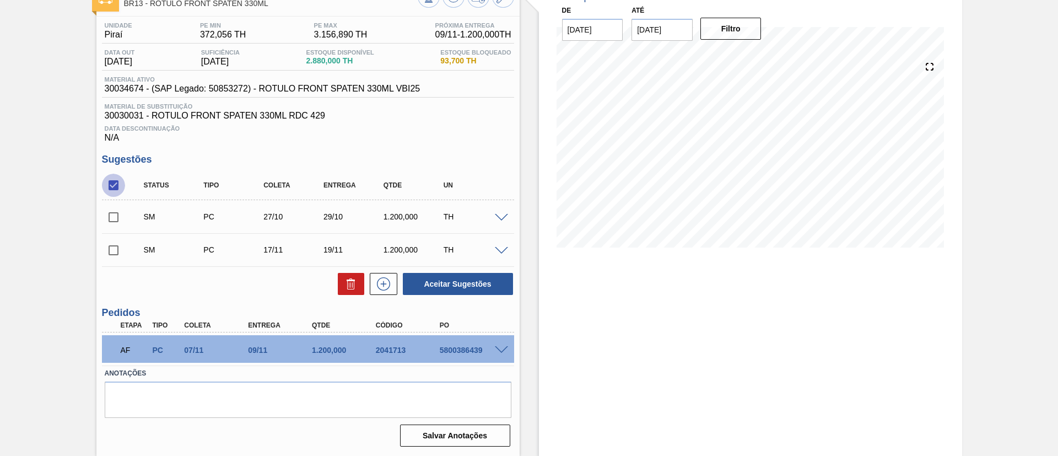
click at [117, 184] on input "checkbox" at bounding box center [113, 185] width 23 height 23
checkbox input "true"
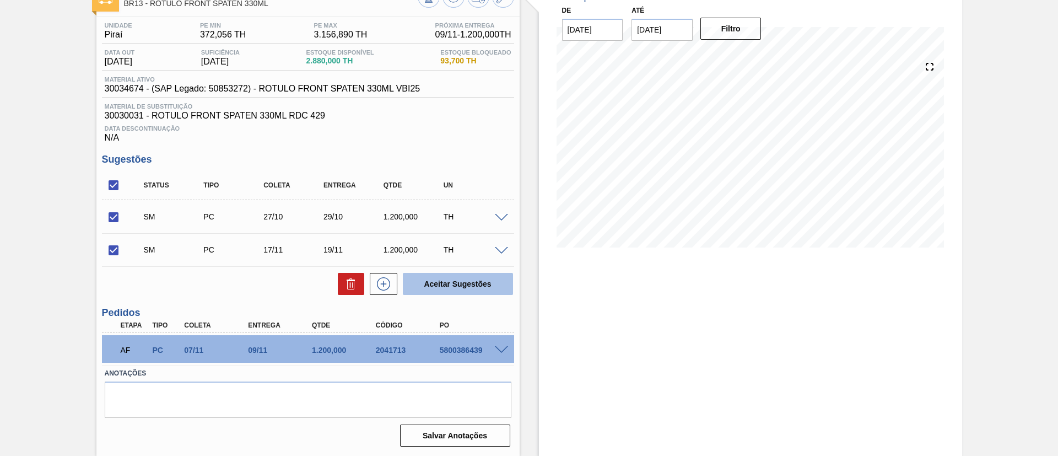
click at [459, 284] on button "Aceitar Sugestões" at bounding box center [458, 284] width 110 height 22
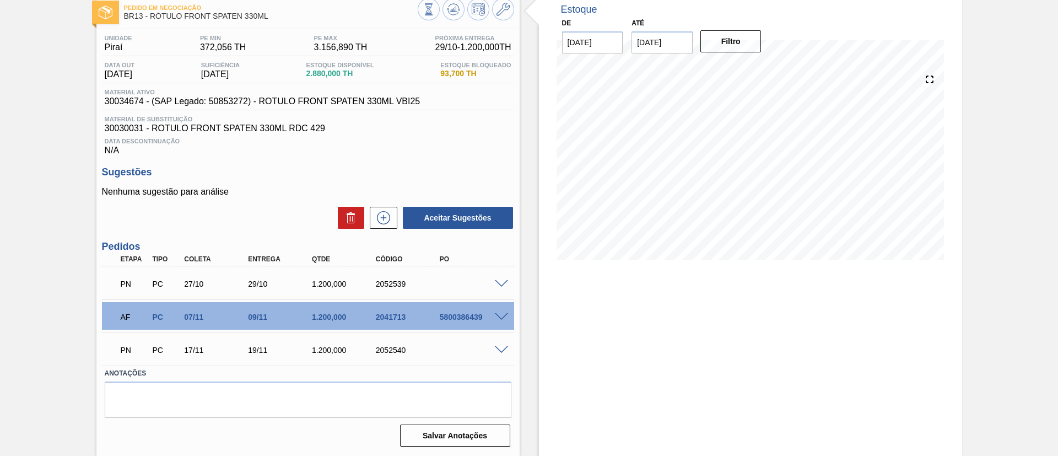
scroll to position [0, 0]
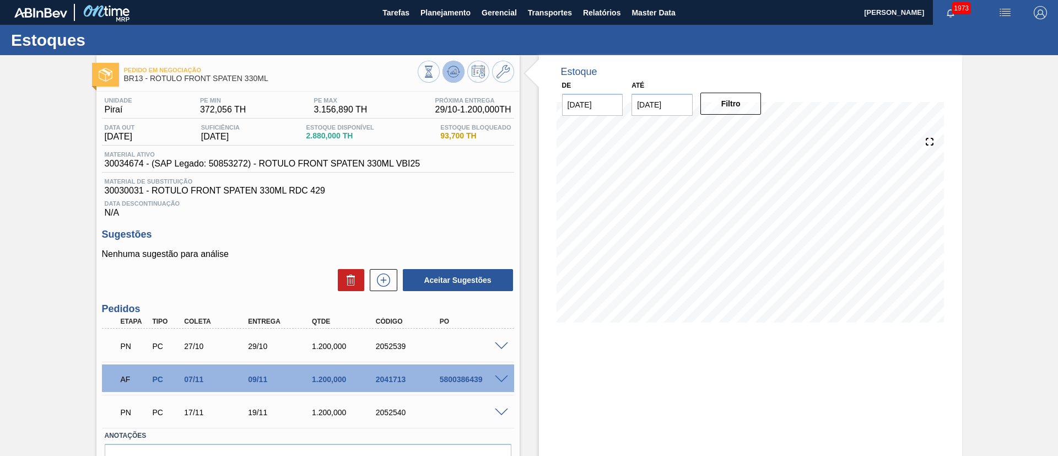
click at [454, 72] on polygon at bounding box center [454, 71] width 1 height 4
click at [501, 345] on span at bounding box center [501, 346] width 13 height 8
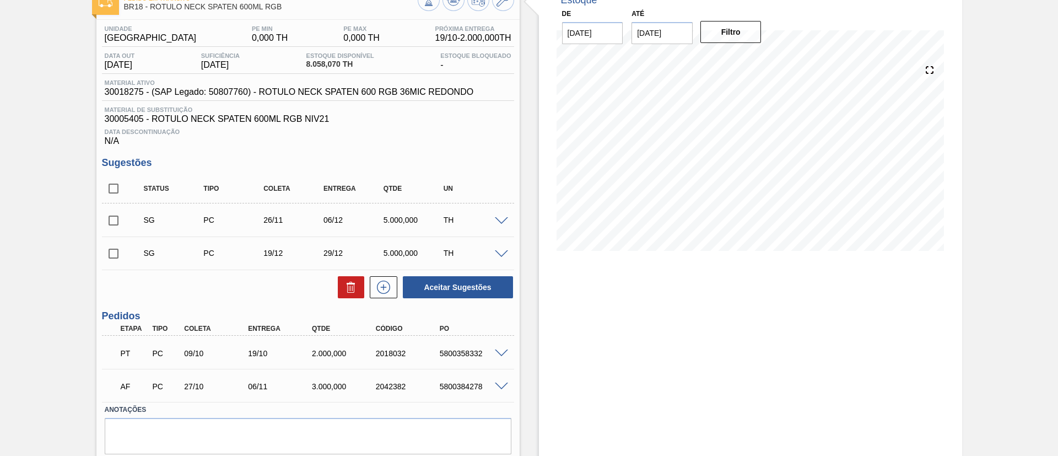
scroll to position [108, 0]
